Goal: Information Seeking & Learning: Learn about a topic

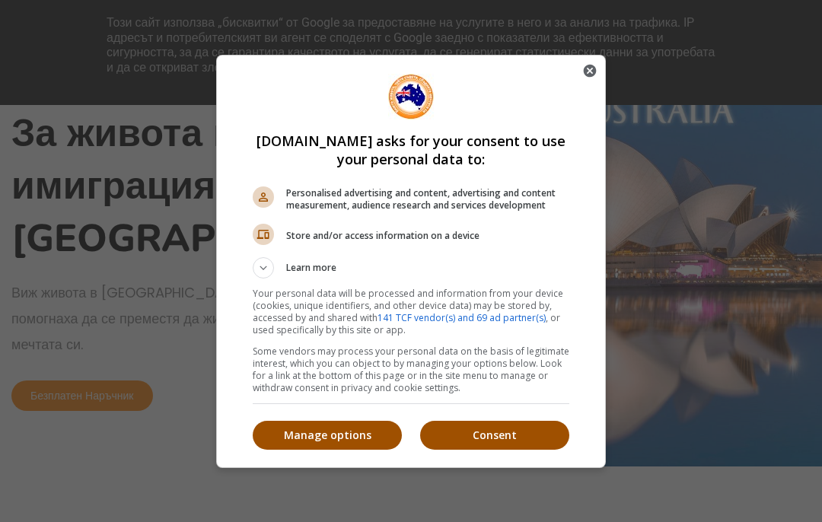
click at [543, 450] on button "Consent" at bounding box center [494, 435] width 149 height 29
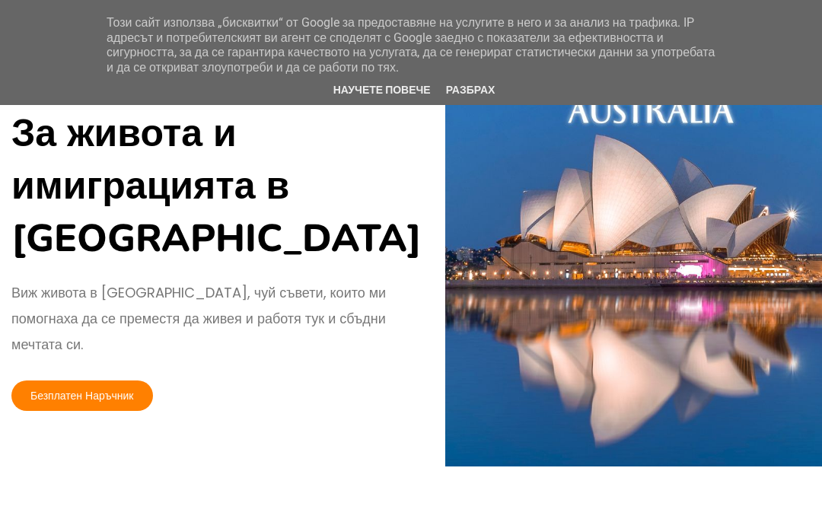
click at [480, 84] on link "Разбрах" at bounding box center [470, 90] width 59 height 12
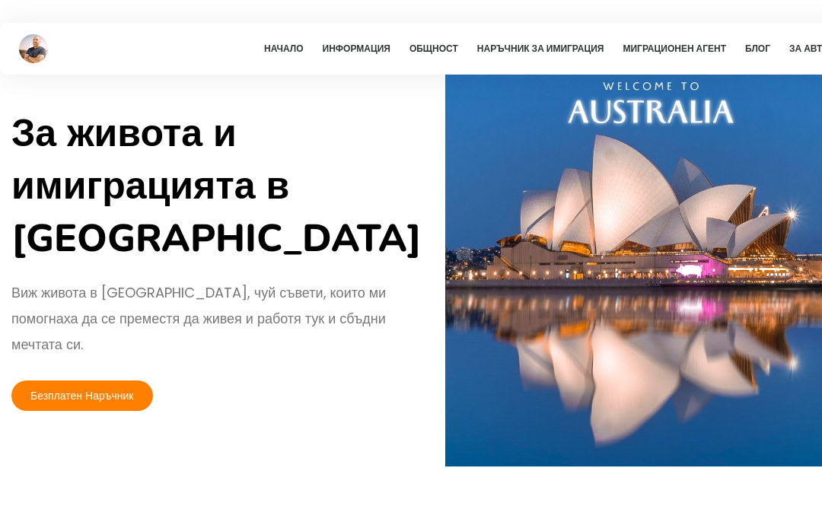
click at [291, 57] on link "Начало" at bounding box center [283, 49] width 54 height 52
click at [289, 47] on link "Начало" at bounding box center [283, 49] width 54 height 52
click at [291, 51] on link "Начало" at bounding box center [283, 49] width 54 height 52
click at [365, 48] on link "Информация" at bounding box center [356, 49] width 83 height 52
click at [285, 49] on link "Начало" at bounding box center [283, 49] width 54 height 52
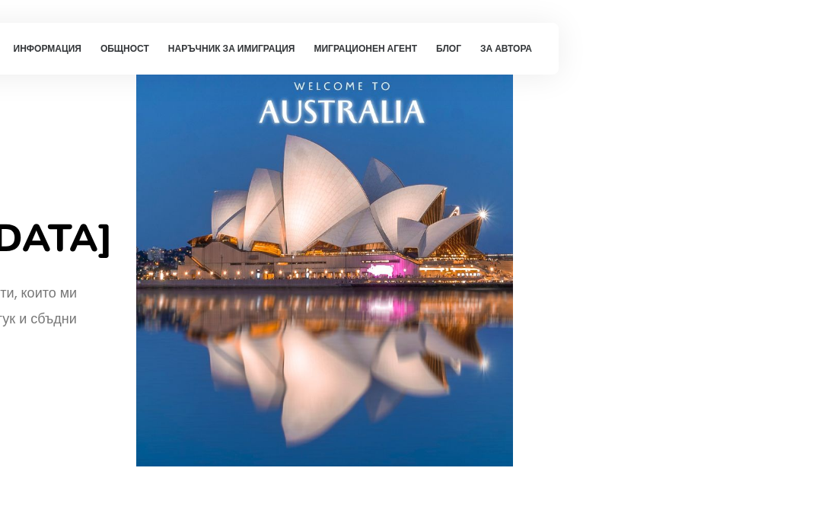
scroll to position [0, 310]
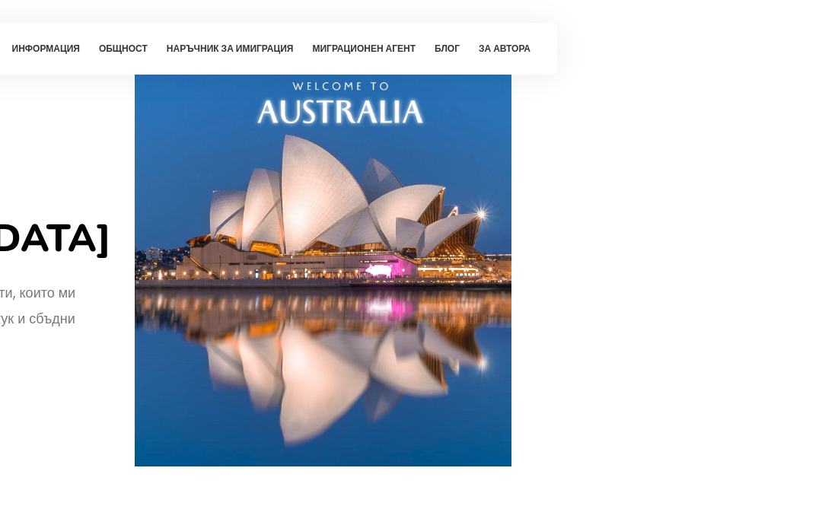
click at [502, 47] on link "За автора" at bounding box center [505, 49] width 67 height 52
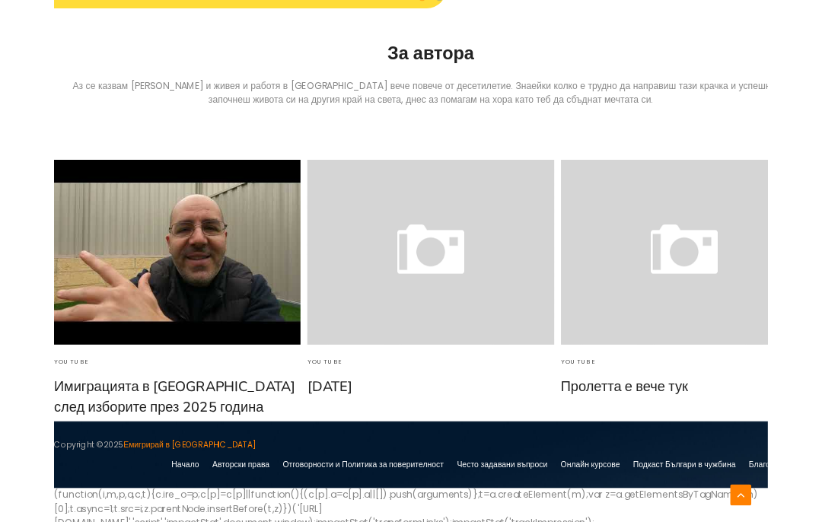
scroll to position [5714, 0]
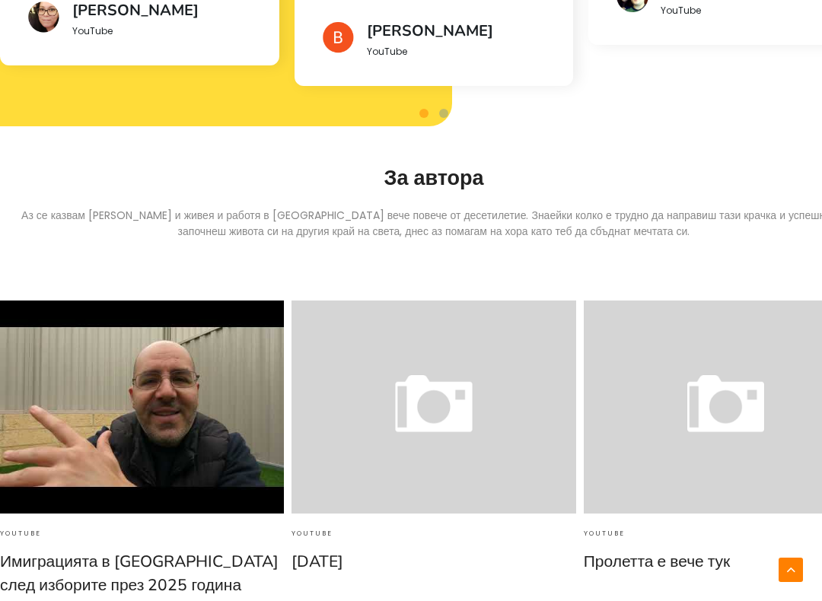
click at [535, 521] on link "[DATE]" at bounding box center [434, 562] width 284 height 24
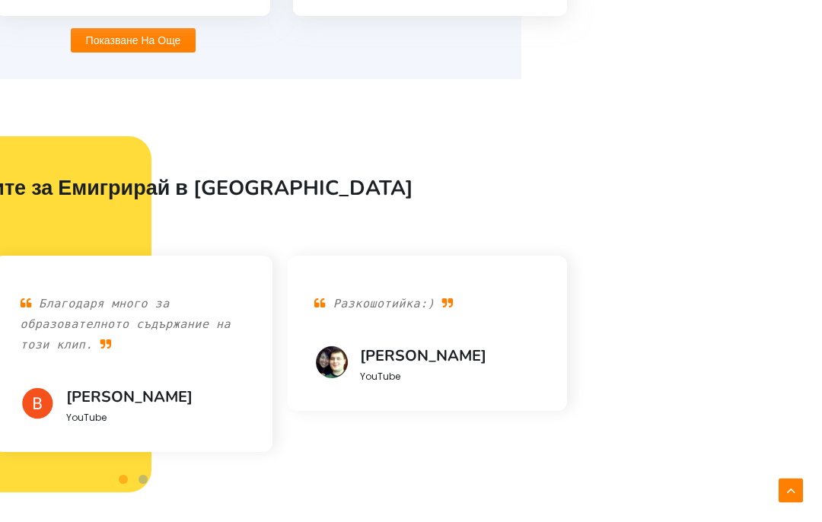
scroll to position [4342, 314]
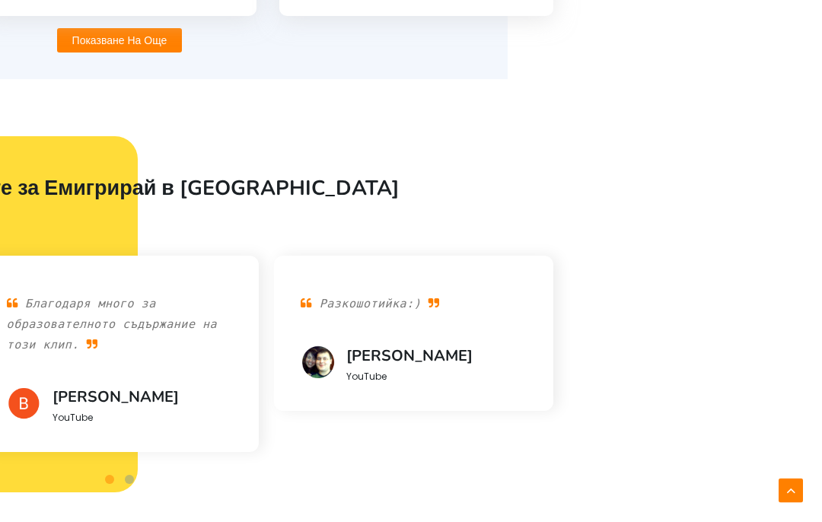
click at [384, 346] on h3 "[PERSON_NAME]" at bounding box center [436, 356] width 180 height 21
click at [330, 346] on img at bounding box center [318, 363] width 34 height 34
click at [377, 371] on span "YouTube" at bounding box center [366, 377] width 40 height 13
click at [433, 283] on p "Разкошотийка:)" at bounding box center [414, 304] width 226 height 43
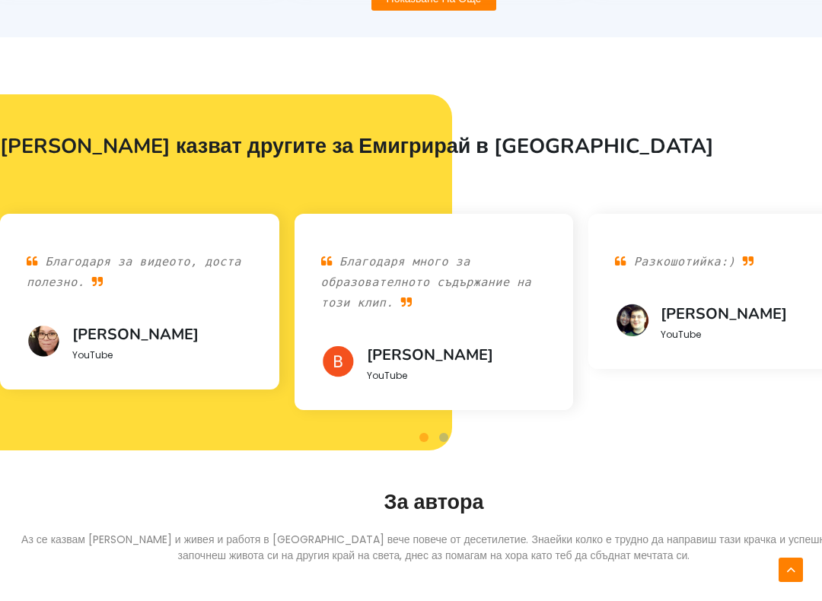
scroll to position [4489, 0]
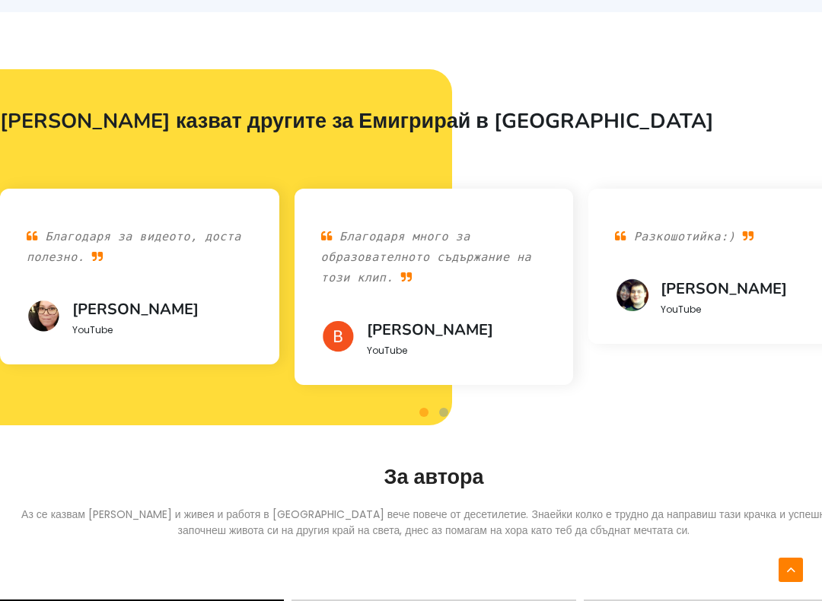
click at [441, 408] on span at bounding box center [443, 412] width 9 height 9
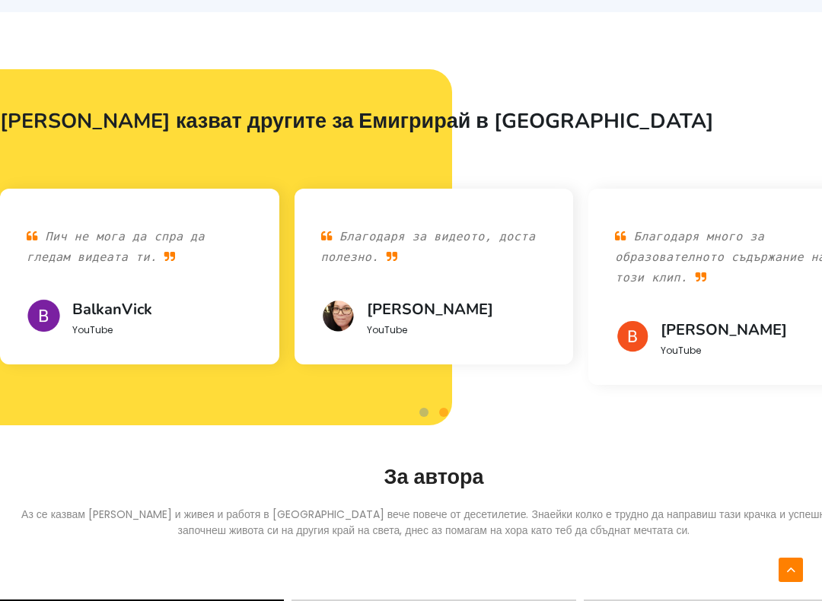
click at [427, 408] on span at bounding box center [423, 412] width 9 height 9
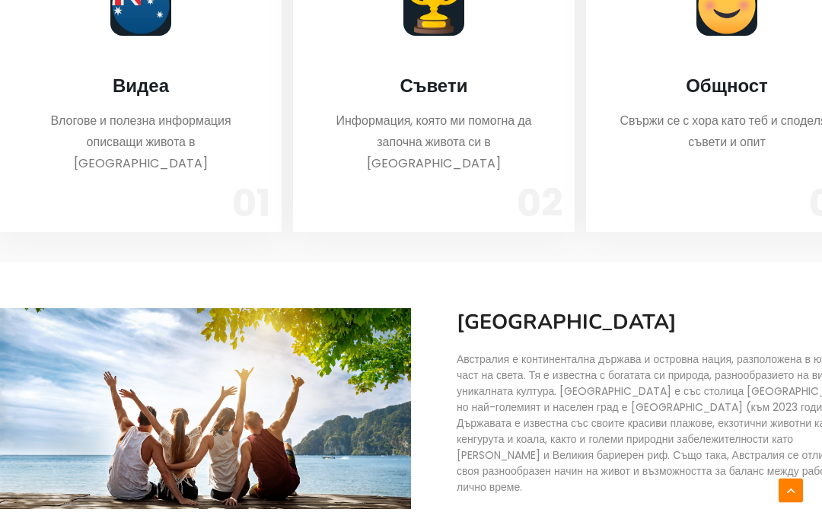
scroll to position [617, 0]
